Goal: Find contact information: Find contact information

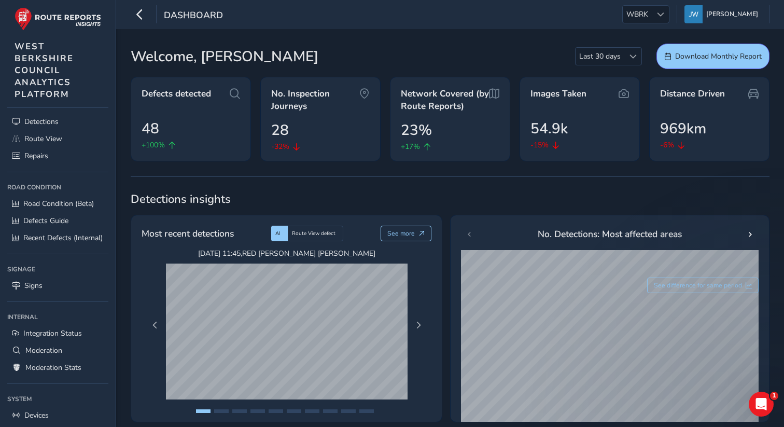
scroll to position [101, 0]
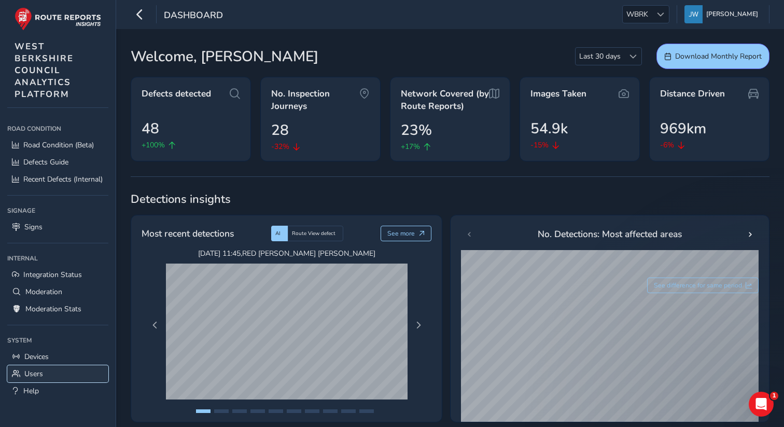
click at [42, 365] on link "Users" at bounding box center [57, 373] width 101 height 17
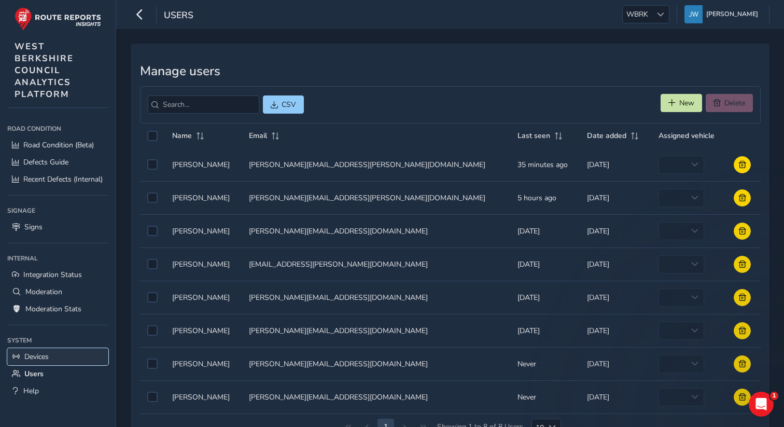
click at [42, 358] on span "Devices" at bounding box center [36, 356] width 24 height 10
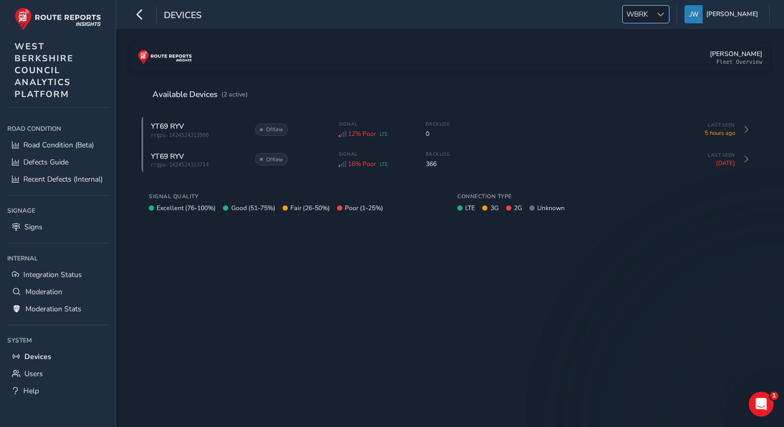
click at [664, 11] on span at bounding box center [660, 14] width 7 height 7
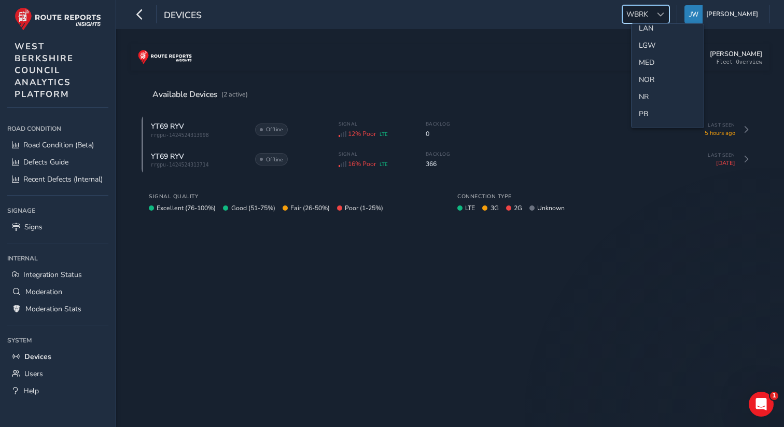
scroll to position [312, 0]
click at [652, 49] on li "MED" at bounding box center [667, 48] width 72 height 17
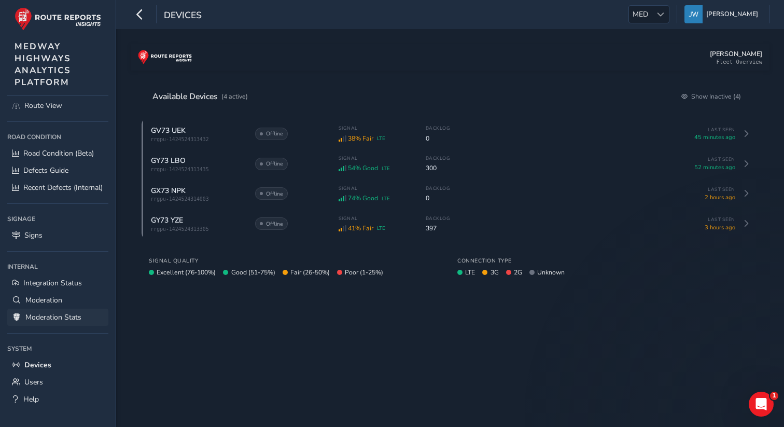
scroll to position [72, 0]
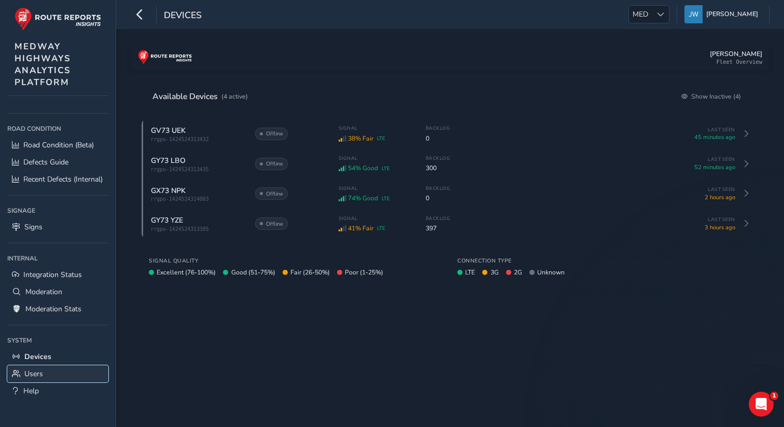
click at [44, 370] on link "Users" at bounding box center [57, 373] width 101 height 17
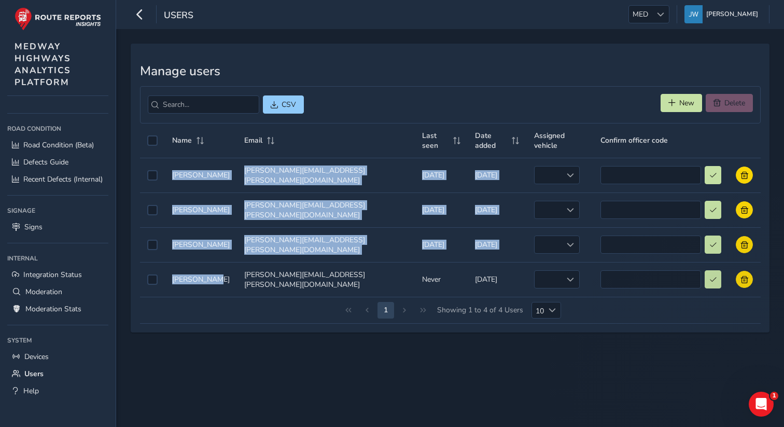
drag, startPoint x: 211, startPoint y: 267, endPoint x: 164, endPoint y: 163, distance: 113.9
click at [164, 163] on tbody "Name Name Kerrie Richardson Email Email kerrie.richardson@medway.gov.uk Last se…" at bounding box center [450, 227] width 620 height 139
copy tbody "Kerrie Richardson Email Email kerrie.richardson@medway.gov.uk Last seen Last se…"
